Goal: Information Seeking & Learning: Learn about a topic

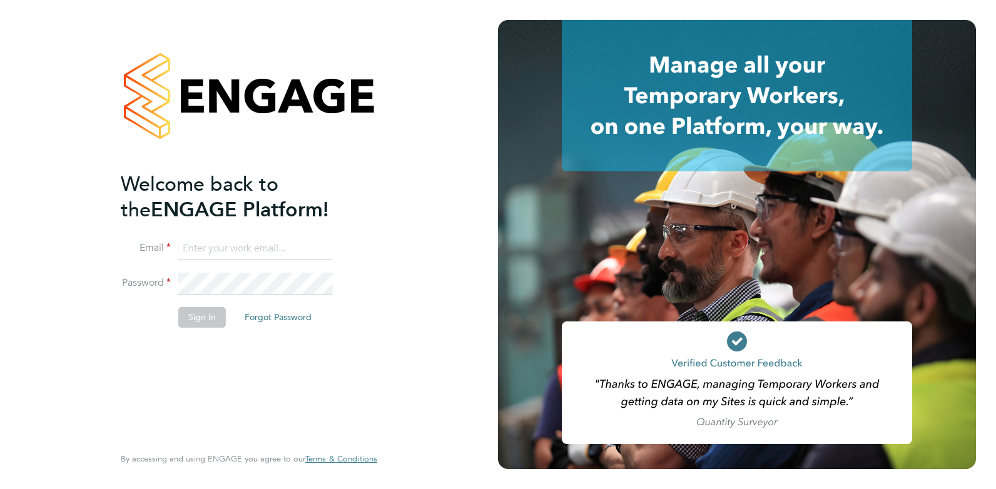
click at [260, 250] on input at bounding box center [255, 249] width 155 height 23
type input "amy@omniapeople.com"
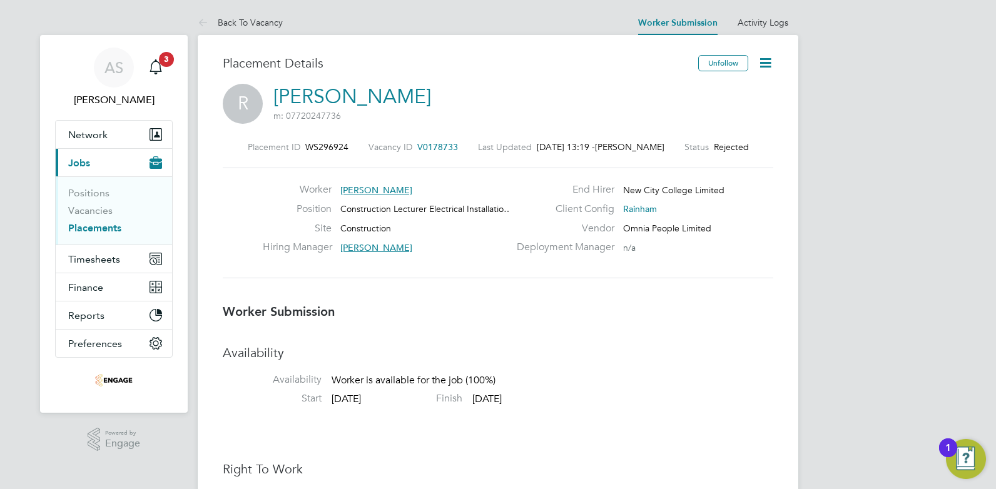
click at [142, 155] on button "Current page: Jobs" at bounding box center [114, 163] width 116 height 28
click at [168, 60] on span "3" at bounding box center [166, 59] width 15 height 15
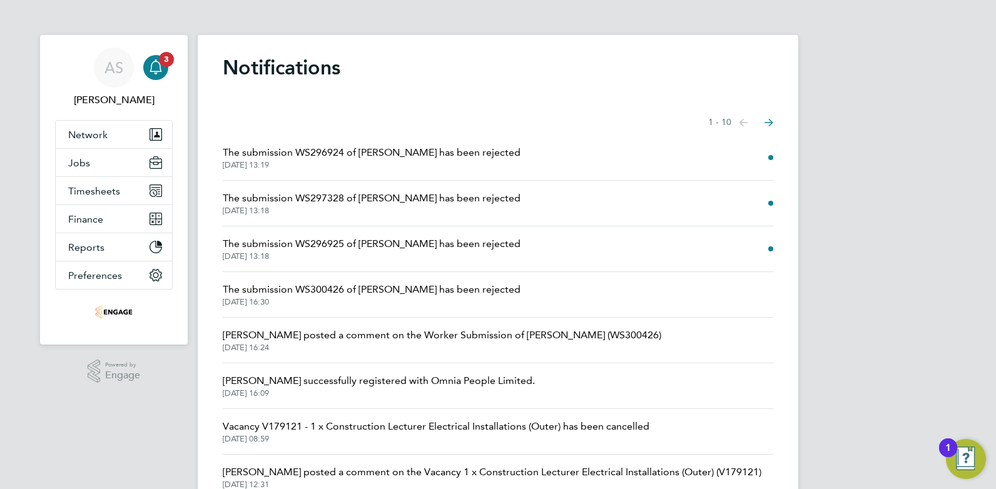
scroll to position [148, 0]
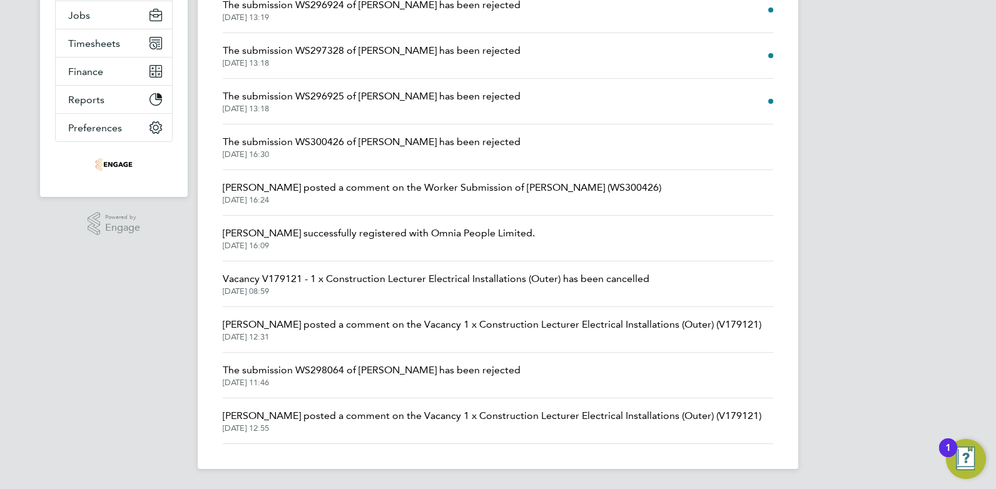
click at [377, 369] on span "The submission WS298064 of Cliff has been rejected" at bounding box center [372, 370] width 298 height 15
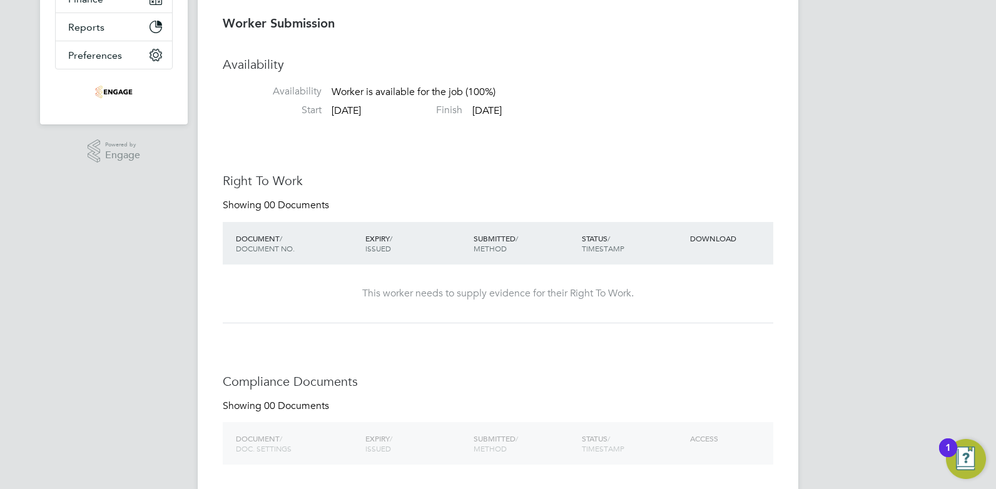
scroll to position [6, 6]
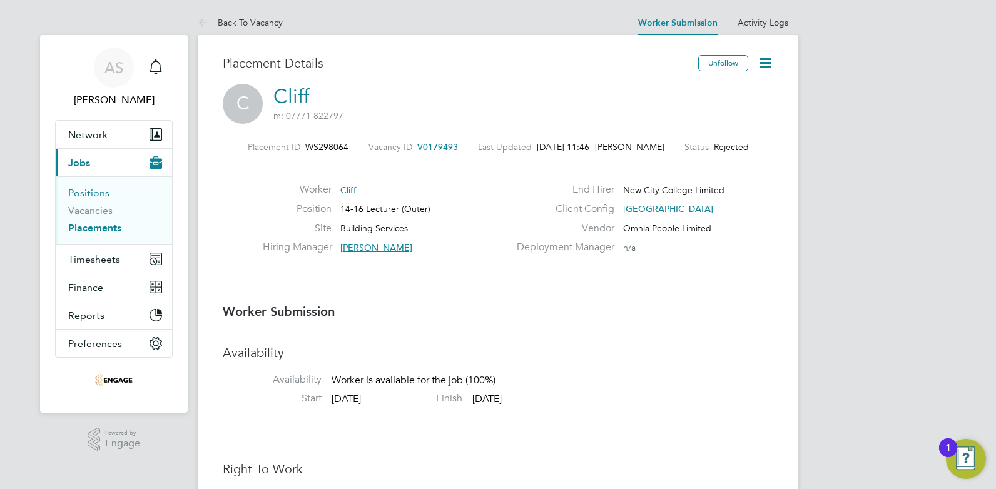
click at [84, 190] on link "Positions" at bounding box center [88, 193] width 41 height 12
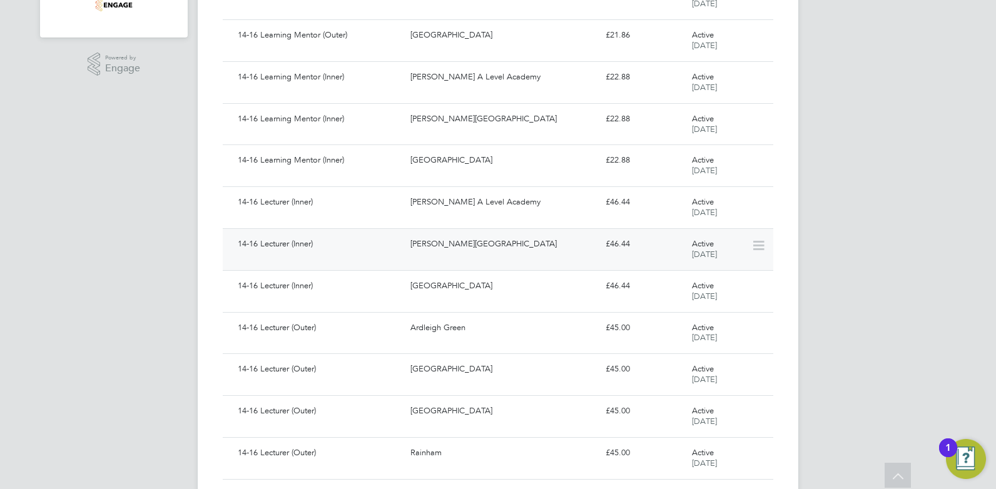
click at [329, 251] on div "14-16 Lecturer (Inner)" at bounding box center [319, 244] width 173 height 21
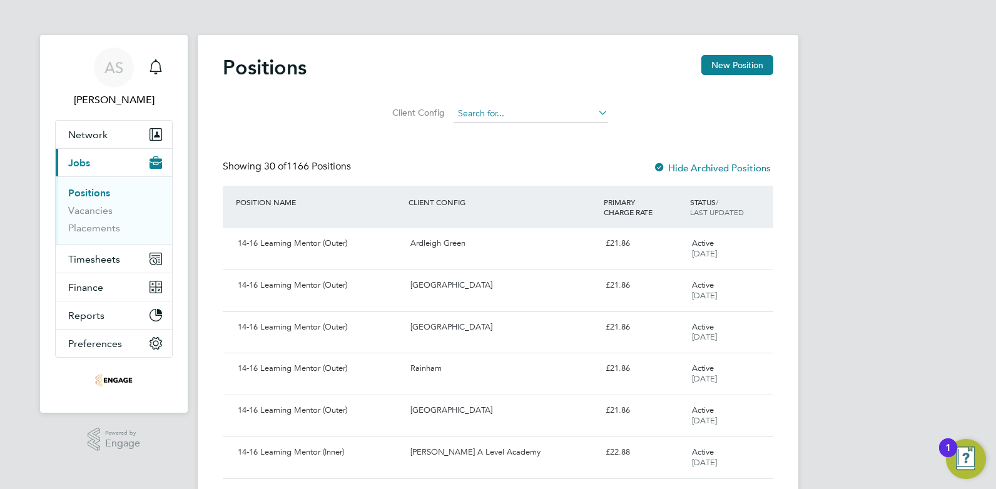
click at [487, 117] on input at bounding box center [531, 114] width 155 height 18
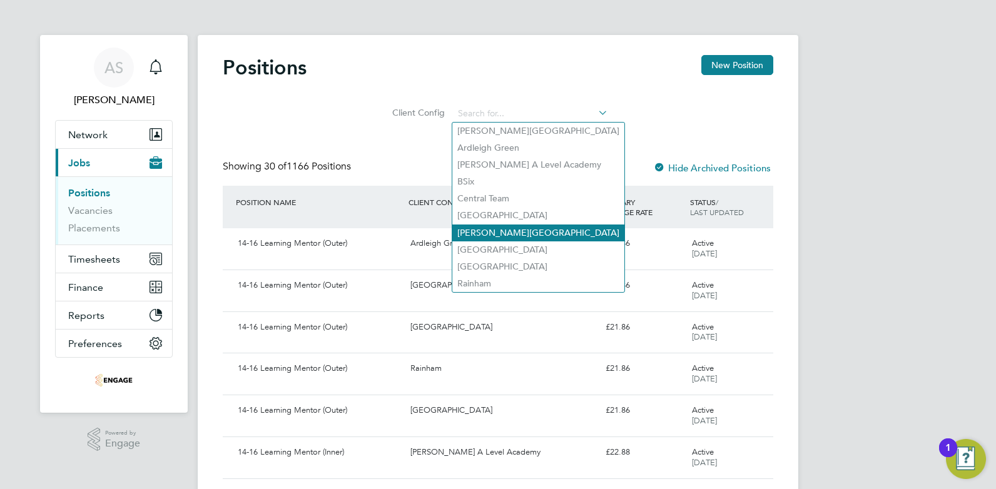
click at [504, 225] on li "[PERSON_NAME][GEOGRAPHIC_DATA]" at bounding box center [538, 233] width 172 height 17
type input "[PERSON_NAME][GEOGRAPHIC_DATA]"
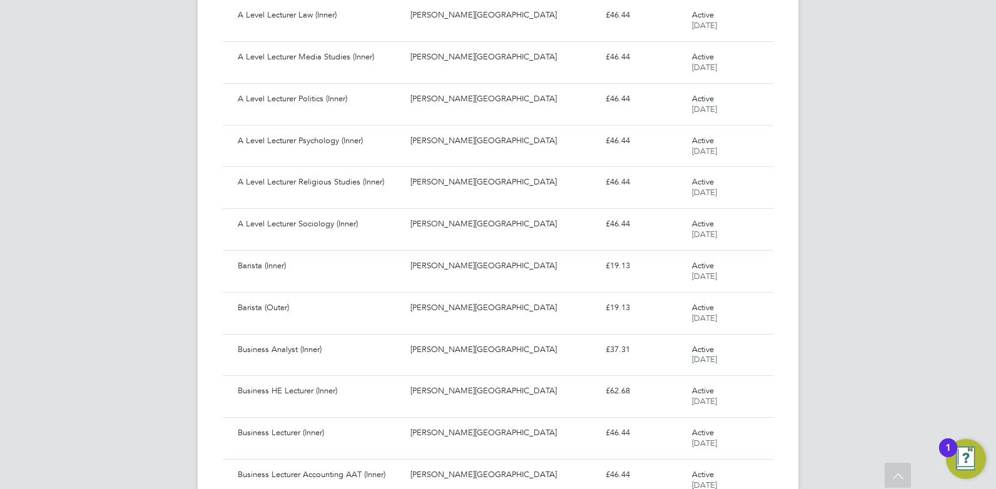
scroll to position [1075, 0]
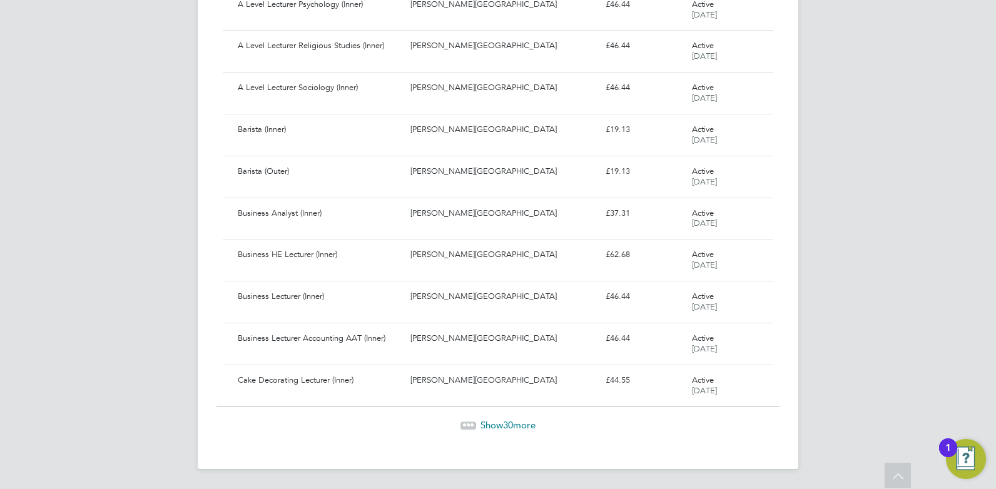
click at [511, 429] on span "30" at bounding box center [508, 425] width 10 height 12
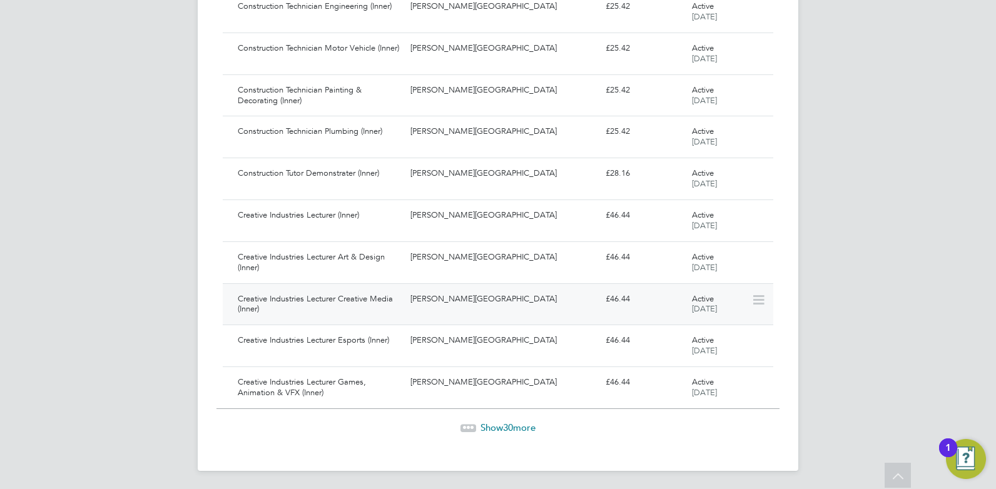
scroll to position [2329, 0]
click at [502, 428] on span "Show 30 more" at bounding box center [508, 426] width 55 height 12
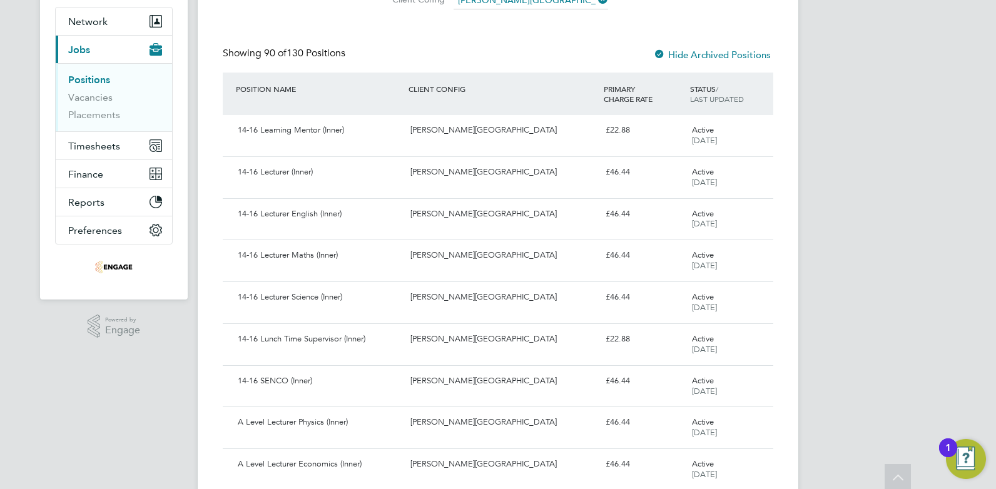
scroll to position [0, 0]
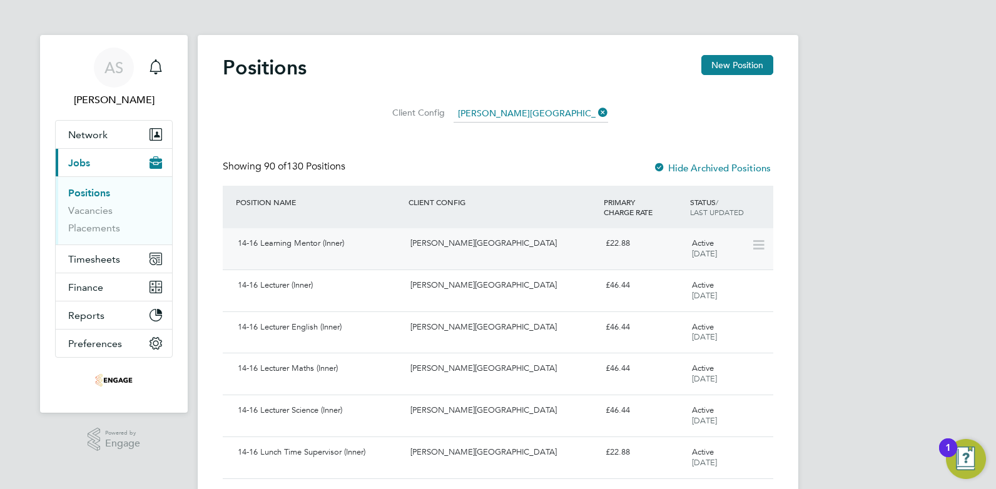
click at [302, 235] on div "14-16 Learning Mentor (Inner)" at bounding box center [319, 243] width 173 height 21
click at [109, 227] on link "Placements" at bounding box center [94, 228] width 52 height 12
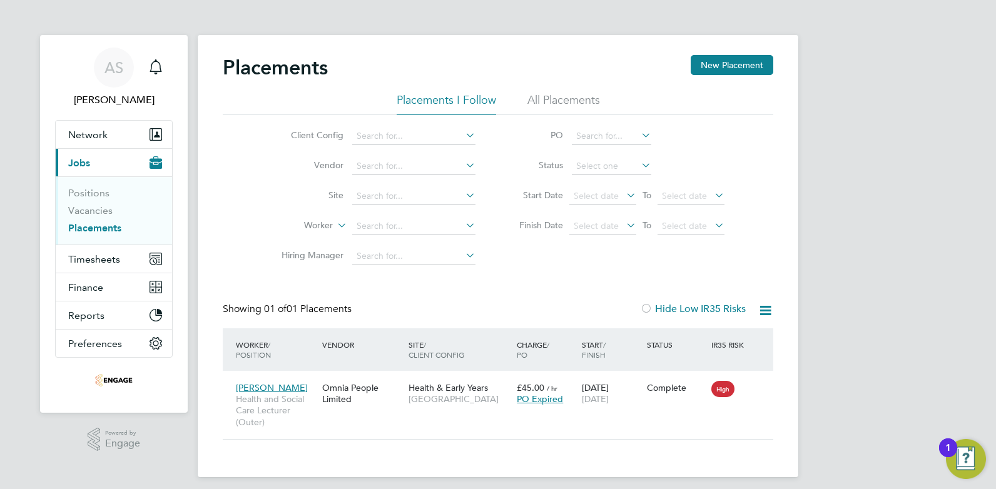
scroll to position [8, 0]
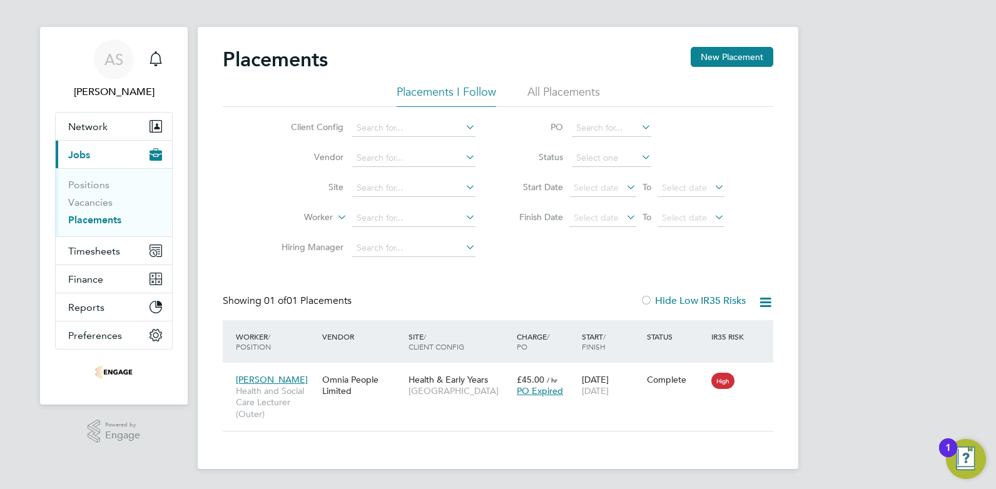
click at [543, 94] on li "All Placements" at bounding box center [564, 95] width 73 height 23
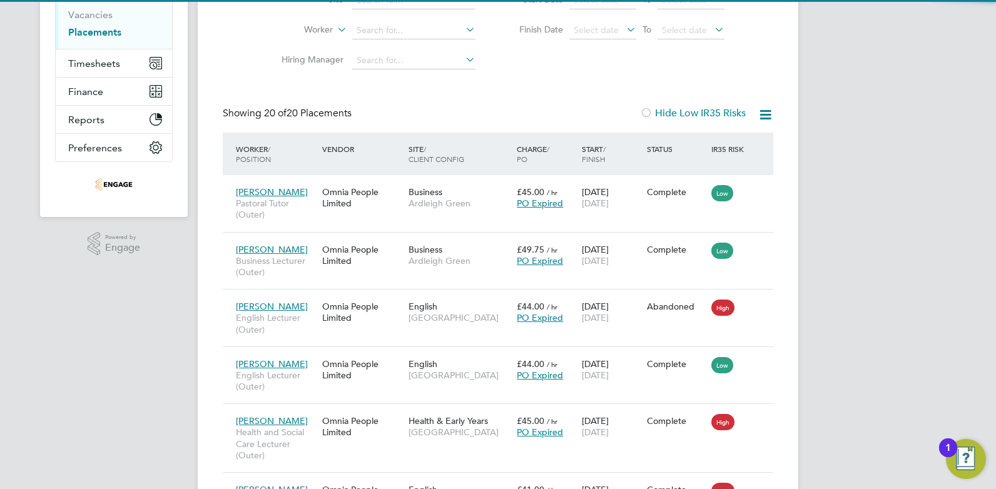
scroll to position [47, 87]
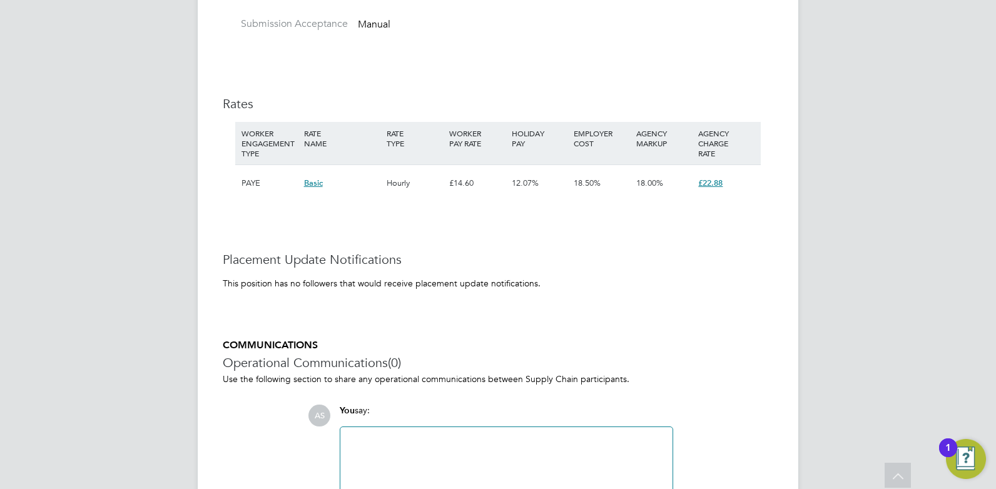
scroll to position [2095, 0]
